Goal: Complete application form

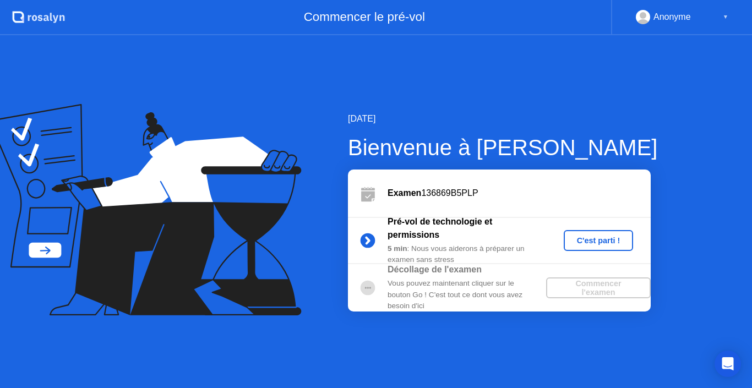
click at [576, 234] on button "C'est parti !" at bounding box center [599, 240] width 70 height 21
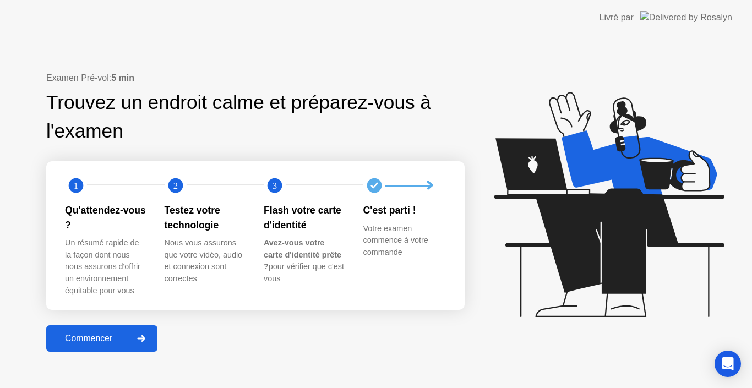
click at [109, 266] on div "Un résumé rapide de la façon dont nous nous assurons d'offrir un environnement …" at bounding box center [106, 266] width 82 height 59
click at [113, 338] on div "Commencer" at bounding box center [89, 339] width 78 height 10
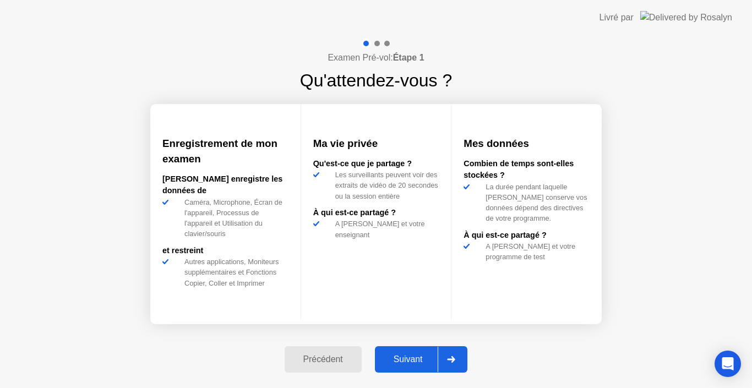
click at [420, 359] on div "Suivant" at bounding box center [408, 360] width 60 height 10
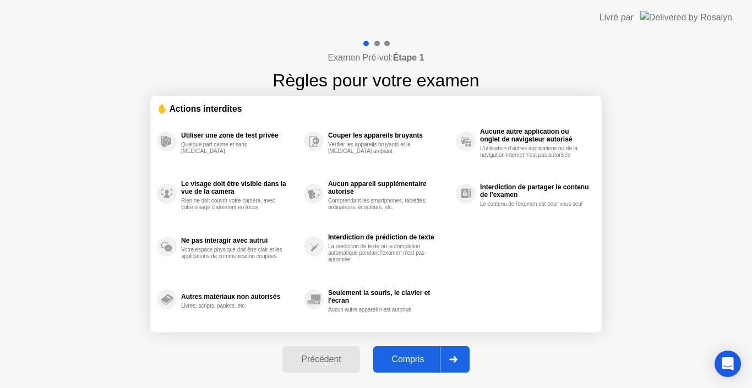
click at [409, 361] on div "Compris" at bounding box center [408, 360] width 63 height 10
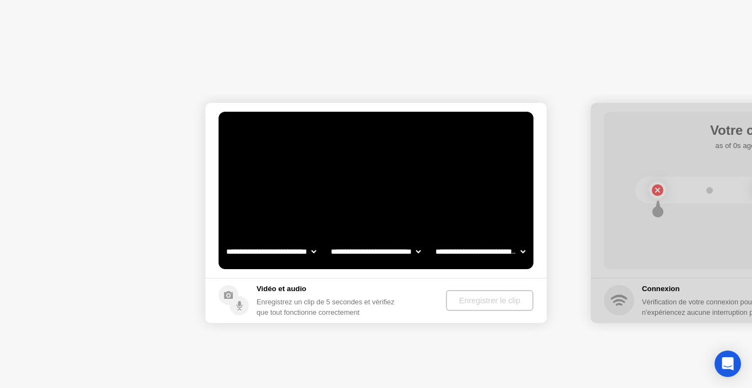
select select "**********"
select select "*******"
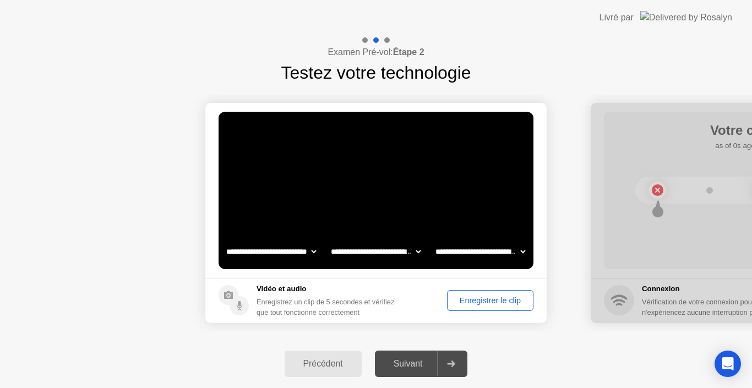
click at [471, 302] on div "Enregistrer le clip" at bounding box center [490, 300] width 79 height 9
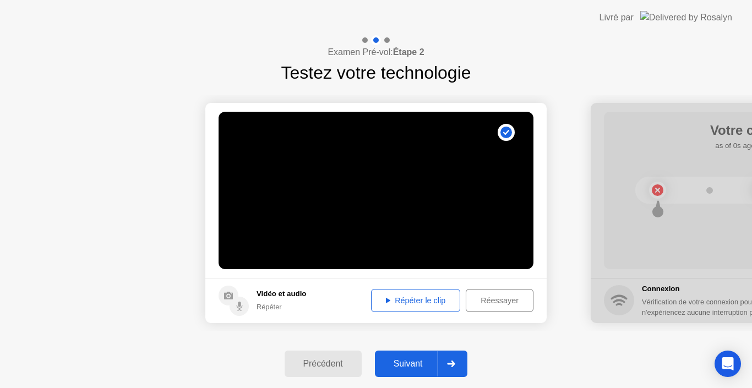
click at [424, 302] on div "Répéter le clip" at bounding box center [416, 300] width 82 height 9
click at [423, 356] on button "Suivant" at bounding box center [421, 364] width 93 height 26
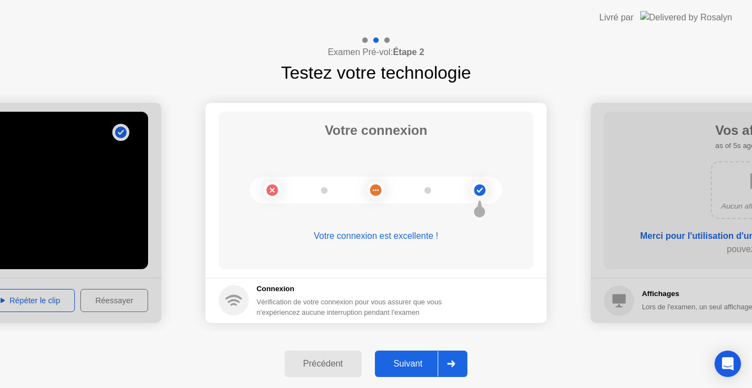
click at [419, 360] on div "Suivant" at bounding box center [408, 364] width 60 height 10
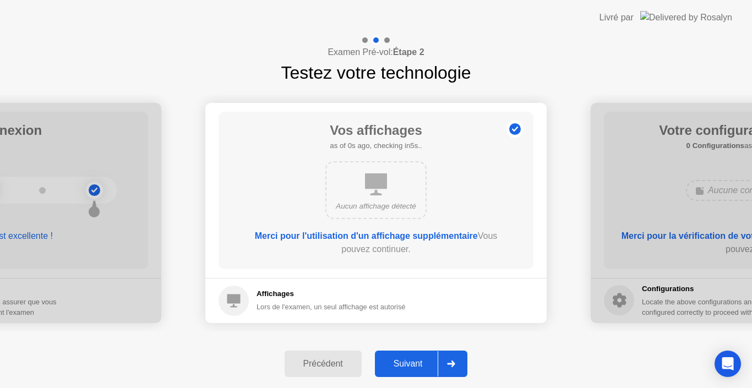
click at [419, 360] on div "Suivant" at bounding box center [408, 364] width 60 height 10
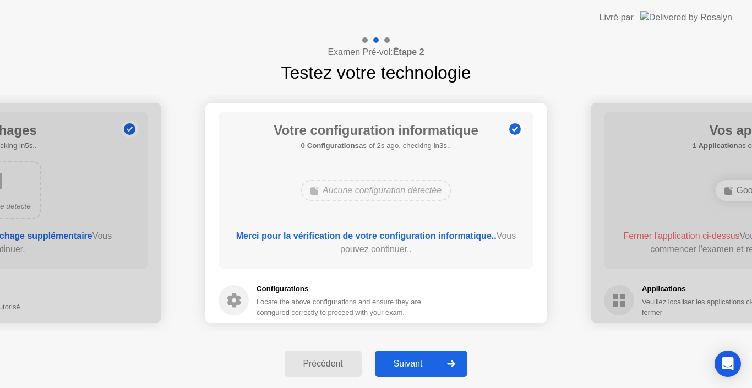
click at [419, 360] on div "Suivant" at bounding box center [408, 364] width 60 height 10
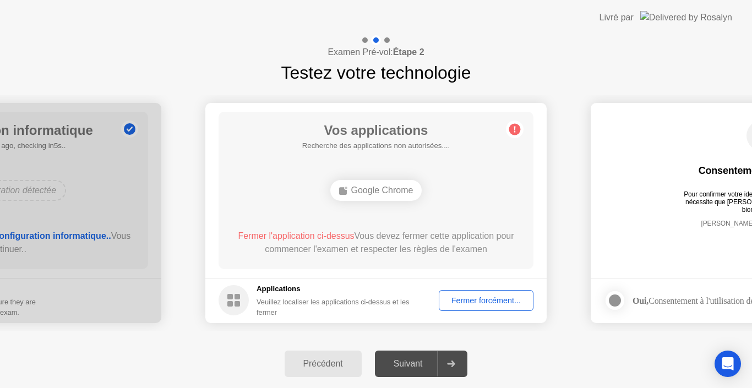
click at [457, 301] on div "Fermer forcément..." at bounding box center [486, 300] width 87 height 9
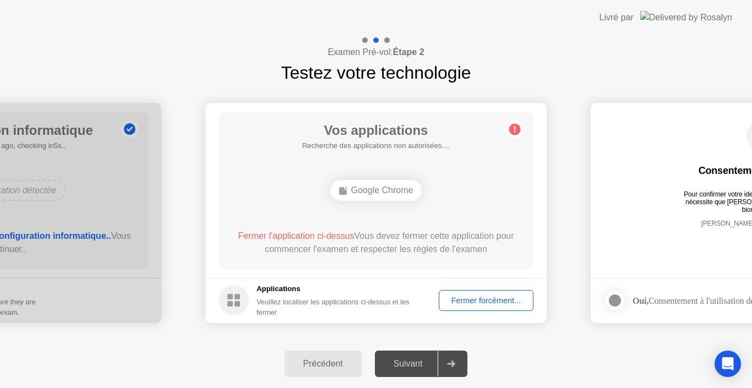
click at [416, 359] on div "Suivant" at bounding box center [408, 364] width 60 height 10
click at [386, 197] on div "Google Chrome" at bounding box center [377, 190] width 92 height 21
click at [504, 298] on div "Fermer forcément..." at bounding box center [486, 300] width 87 height 9
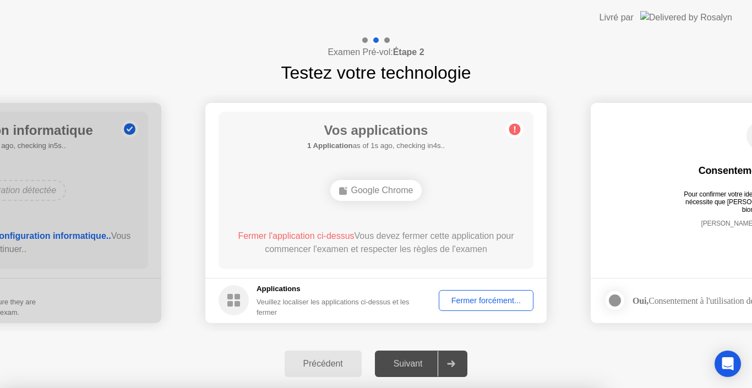
click at [504, 388] on div at bounding box center [376, 388] width 752 height 0
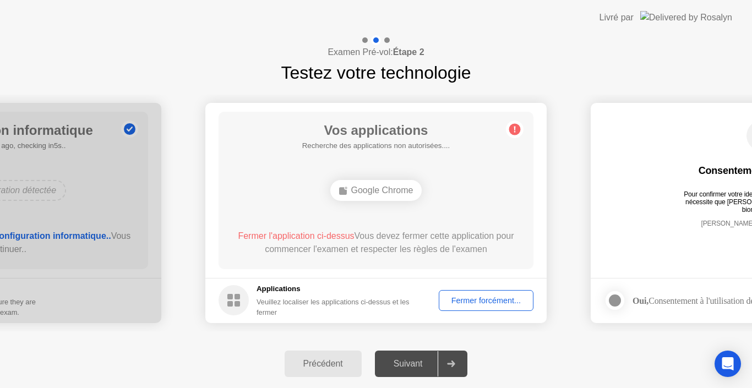
click at [472, 296] on div "Fermer forcément..." at bounding box center [486, 300] width 87 height 9
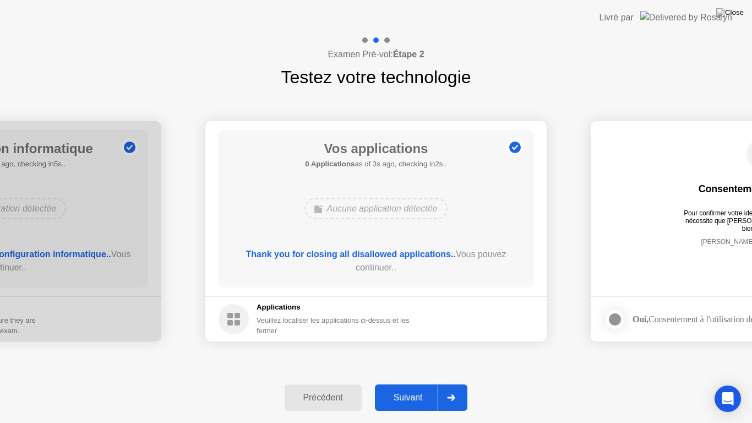
click at [412, 388] on div "Suivant" at bounding box center [408, 398] width 60 height 10
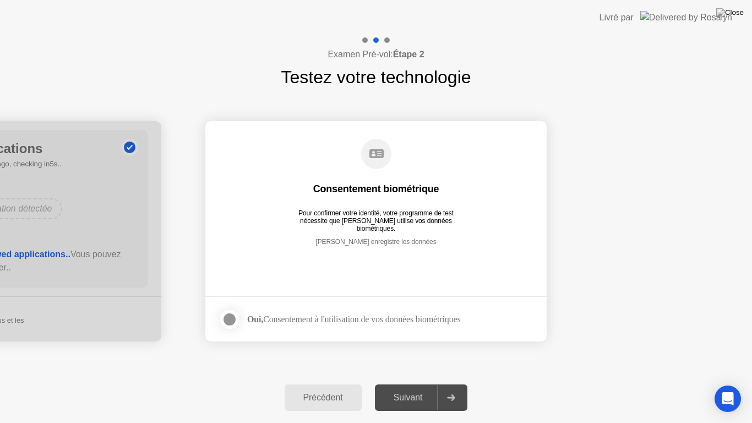
click at [234, 322] on div at bounding box center [229, 319] width 13 height 13
click at [425, 388] on div "Suivant" at bounding box center [408, 398] width 60 height 10
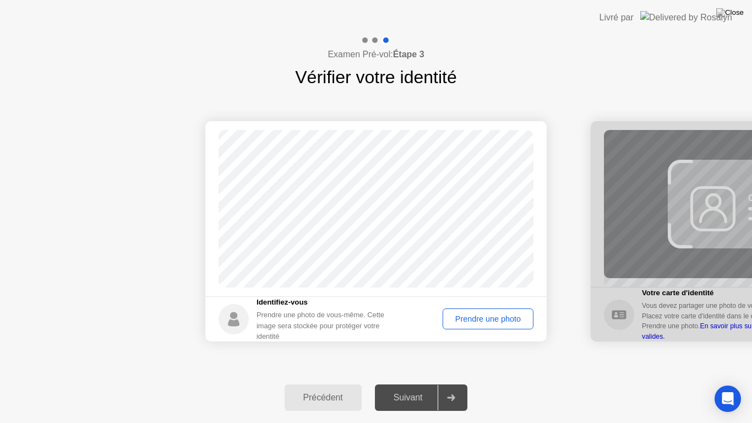
click at [476, 317] on div "Prendre une photo" at bounding box center [488, 319] width 83 height 9
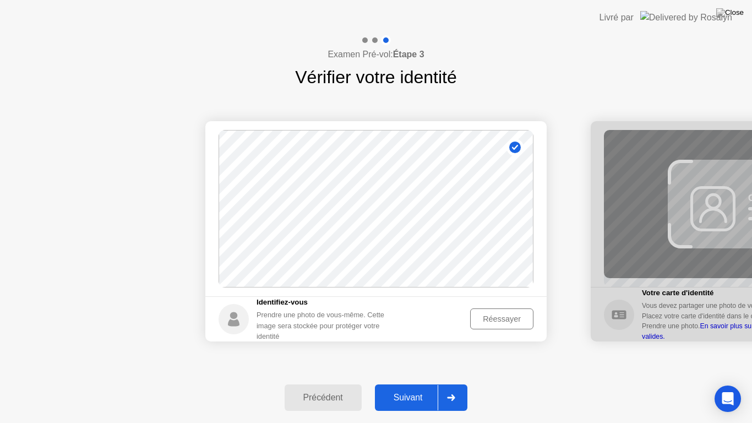
click at [419, 388] on div "Suivant" at bounding box center [408, 398] width 60 height 10
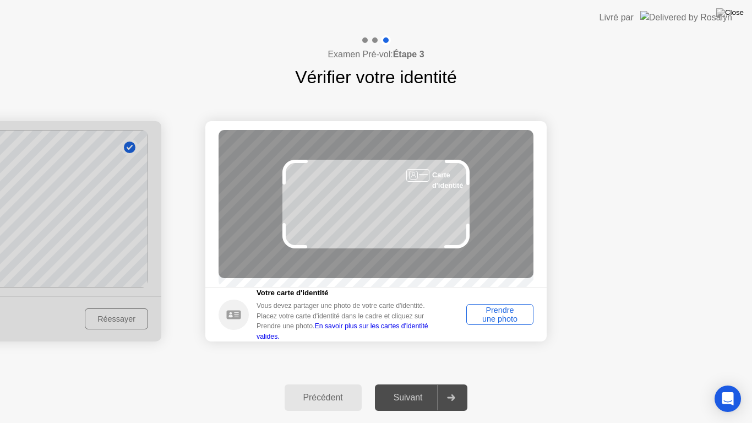
click at [717, 36] on div "Examen Pré-vol: Étape 3 Vérifier votre identité" at bounding box center [376, 62] width 752 height 55
click at [712, 36] on div "Examen Pré-vol: Étape 3 Vérifier votre identité" at bounding box center [376, 62] width 752 height 55
click at [481, 318] on div "Prendre une photo" at bounding box center [499, 315] width 59 height 18
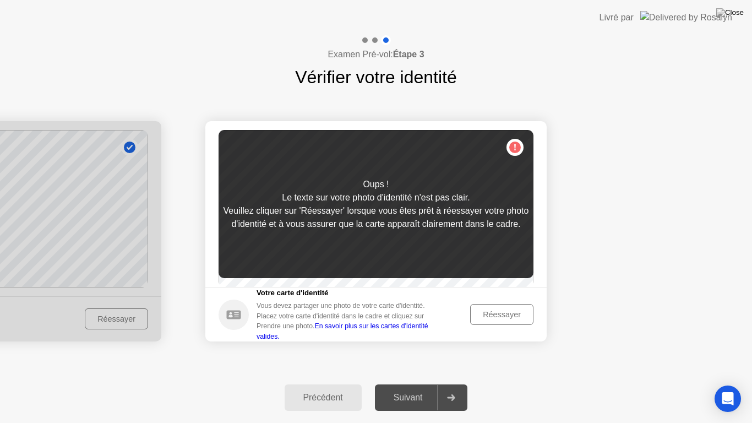
click at [401, 231] on div "Veuillez cliquer sur 'Réessayer' lorsque vous êtes prêt à réessayer votre photo…" at bounding box center [376, 217] width 315 height 26
click at [499, 318] on div "Réessayer" at bounding box center [502, 314] width 56 height 9
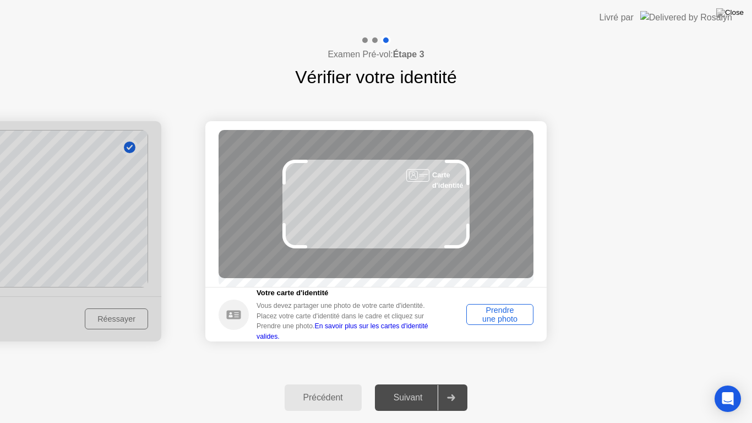
click at [499, 318] on div "Prendre une photo" at bounding box center [499, 315] width 59 height 18
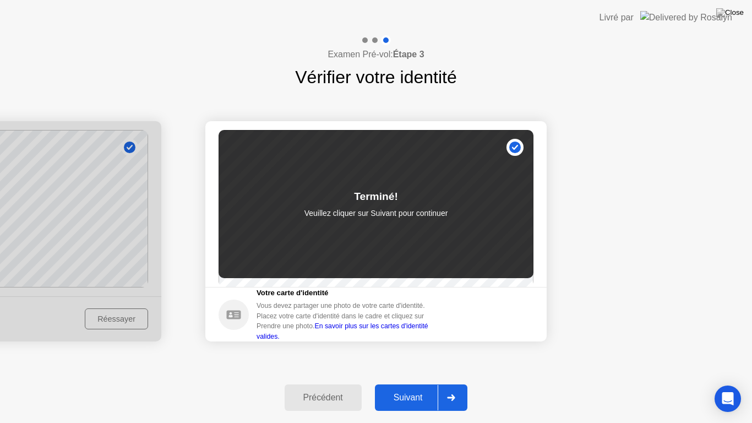
click at [420, 388] on div "Suivant" at bounding box center [408, 398] width 60 height 10
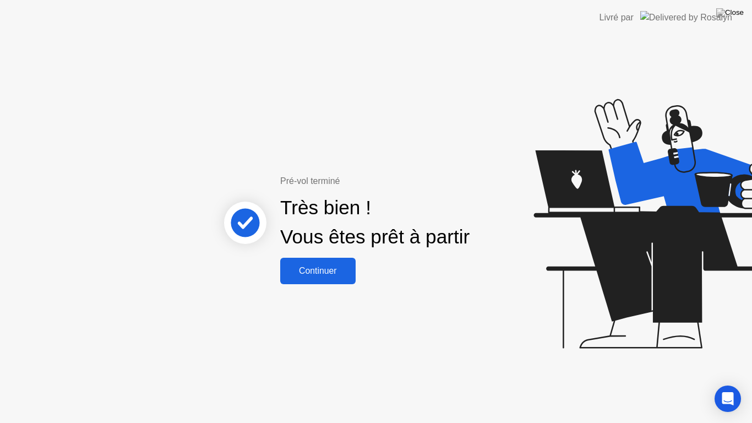
click at [322, 271] on div "Continuer" at bounding box center [318, 271] width 69 height 10
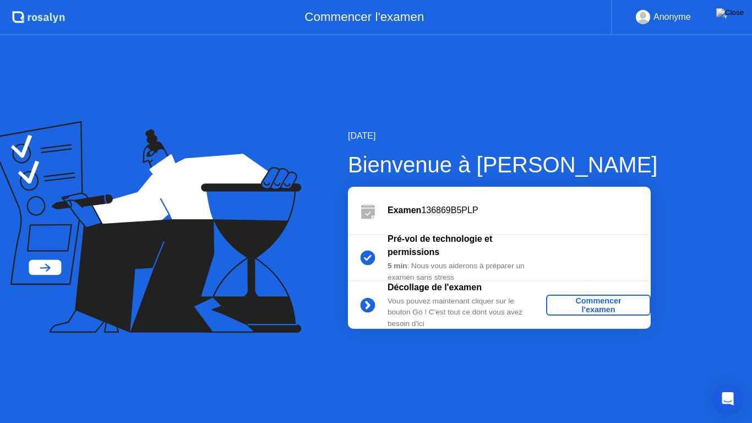
click at [724, 15] on div "▼" at bounding box center [726, 17] width 6 height 14
click at [678, 20] on div "Anonyme" at bounding box center [672, 17] width 37 height 14
click at [597, 306] on div "Commencer l'examen" at bounding box center [599, 305] width 96 height 18
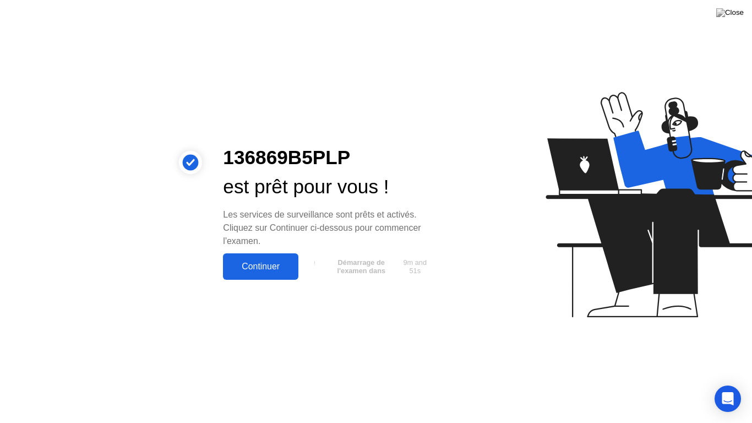
click at [274, 264] on div "Continuer" at bounding box center [260, 267] width 69 height 10
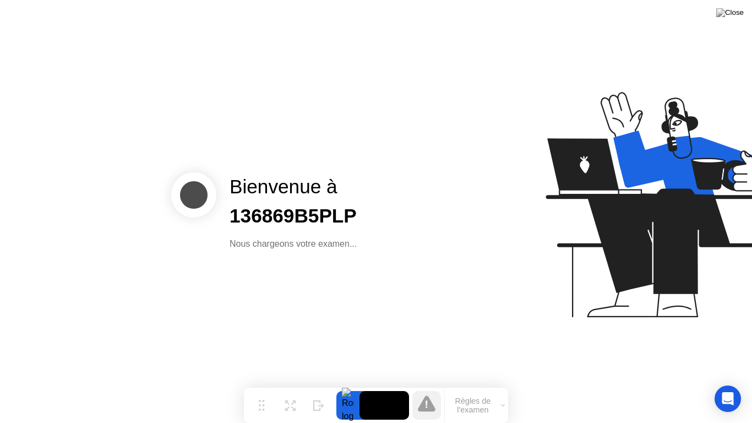
click at [472, 388] on button "Règles de l'examen" at bounding box center [476, 405] width 63 height 19
